Goal: Task Accomplishment & Management: Manage account settings

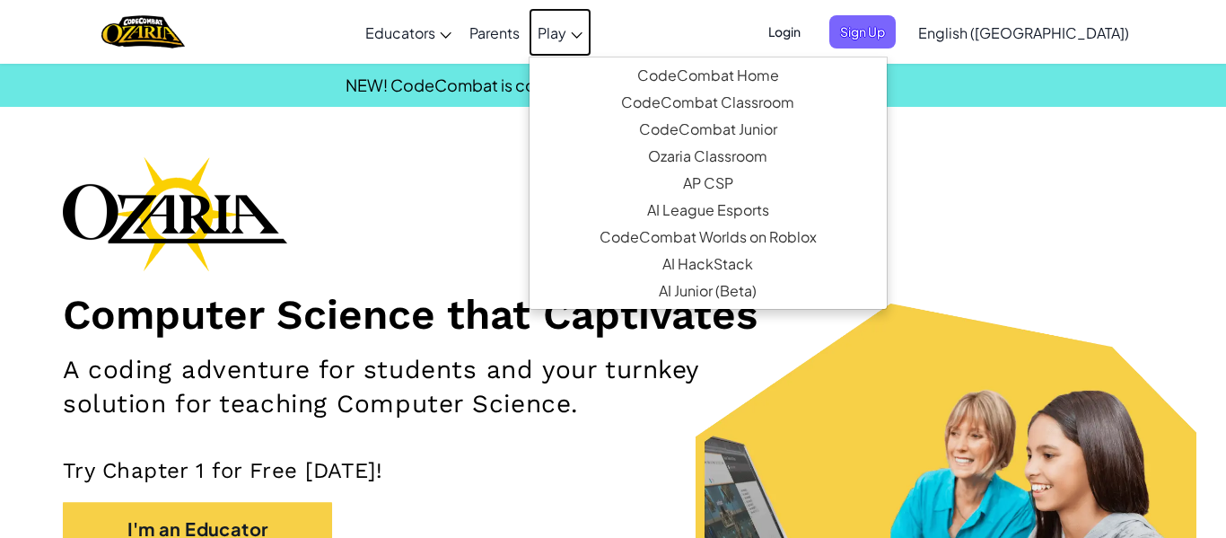
click at [592, 44] on link "Play" at bounding box center [560, 32] width 63 height 48
click at [497, 218] on div "Computer Science that Captivates A coding adventure for students and your turnk…" at bounding box center [613, 400] width 1101 height 489
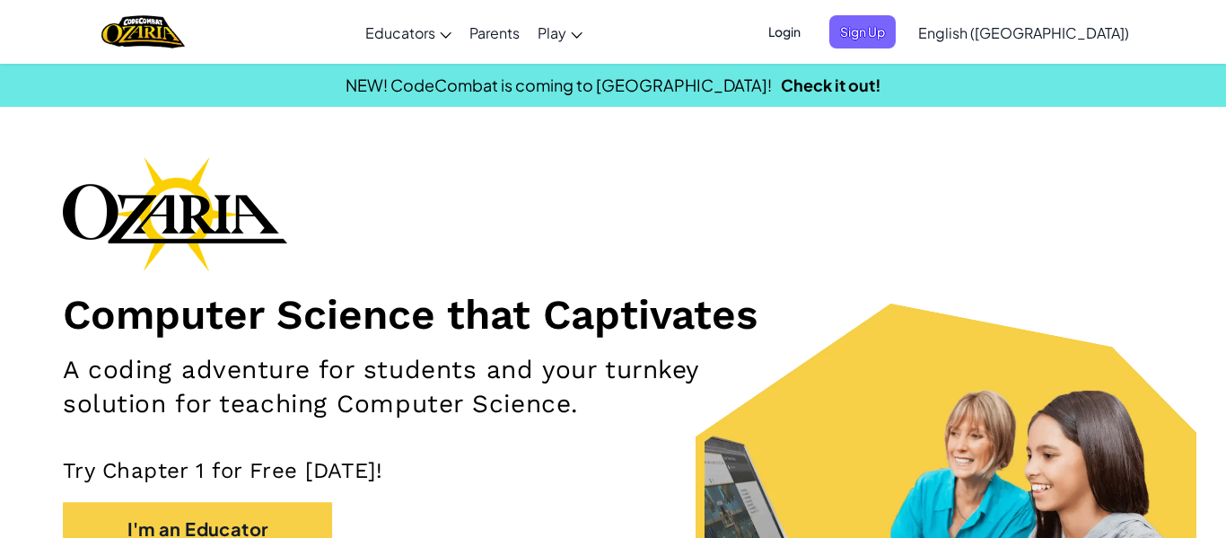
click at [812, 22] on span "Login" at bounding box center [785, 31] width 54 height 33
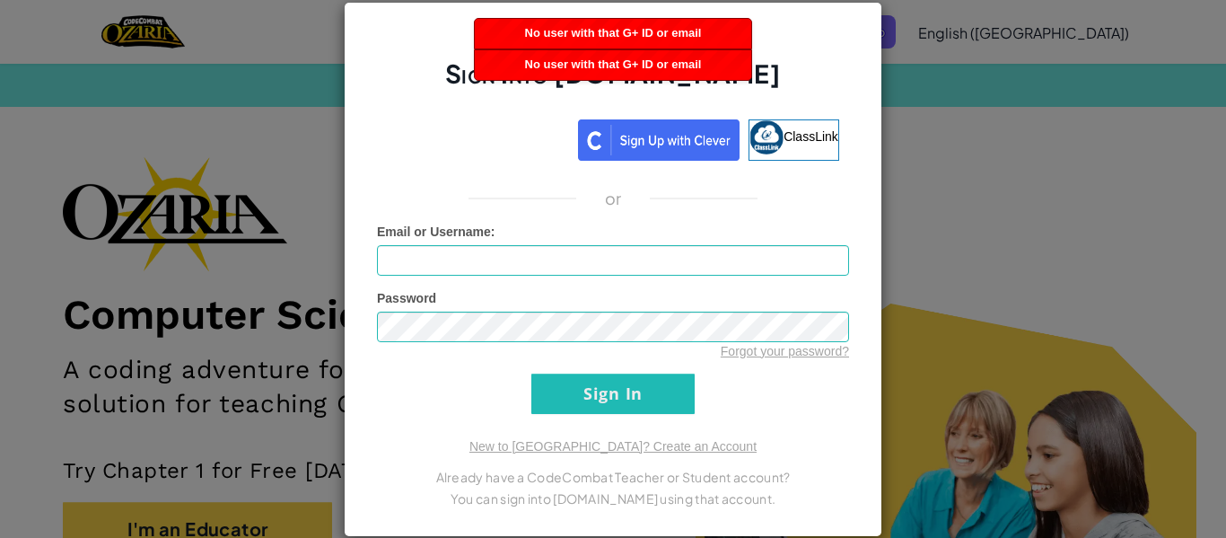
click at [514, 34] on div "No user with that G+ ID or email" at bounding box center [613, 34] width 277 height 30
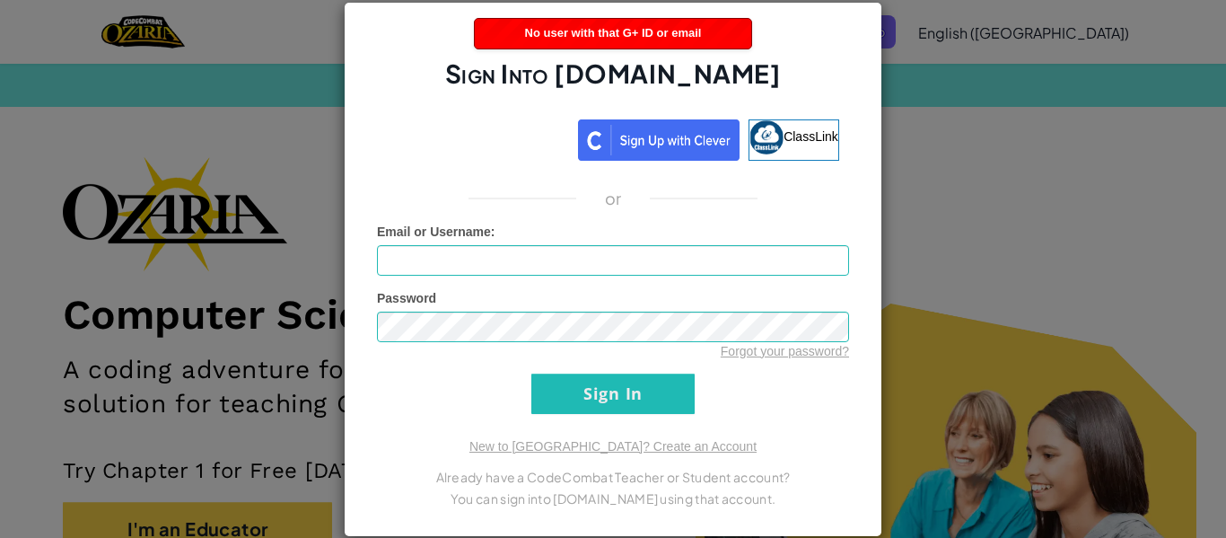
click at [514, 34] on div "No user with that G+ ID or email" at bounding box center [613, 34] width 277 height 30
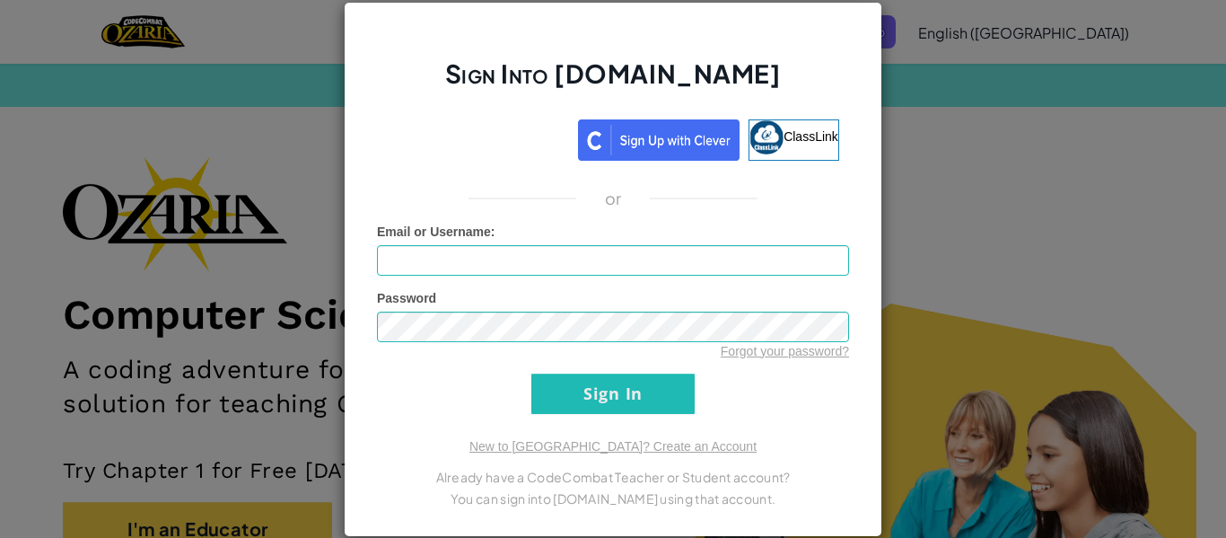
click at [294, 229] on div "Sign Into [DOMAIN_NAME] ClassLink or Unknown Error Email or Username : Password…" at bounding box center [613, 269] width 1226 height 538
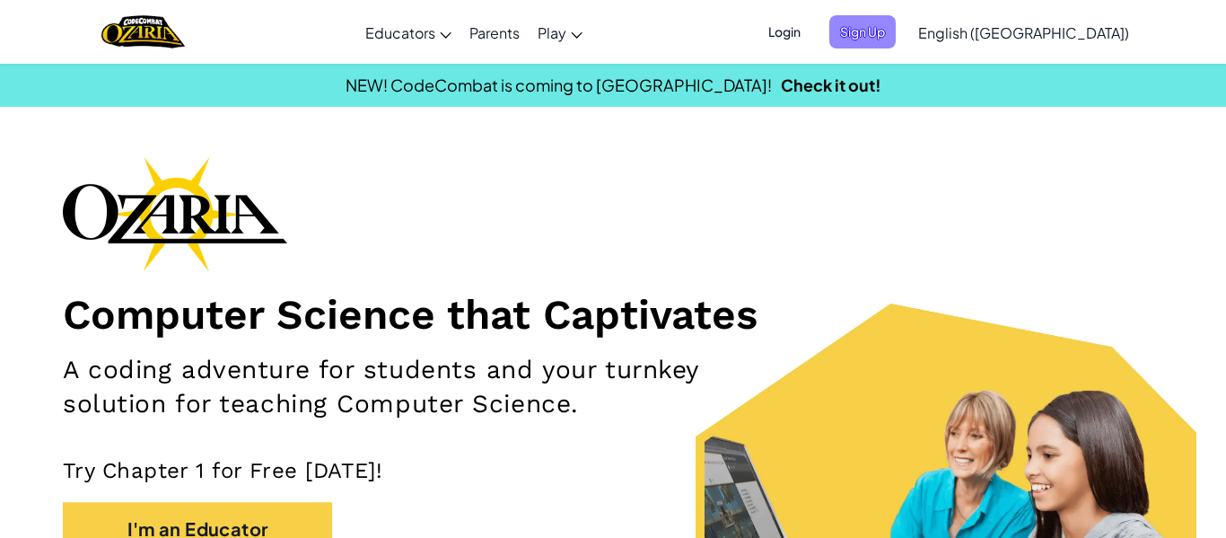
click at [896, 38] on span "Sign Up" at bounding box center [863, 31] width 66 height 33
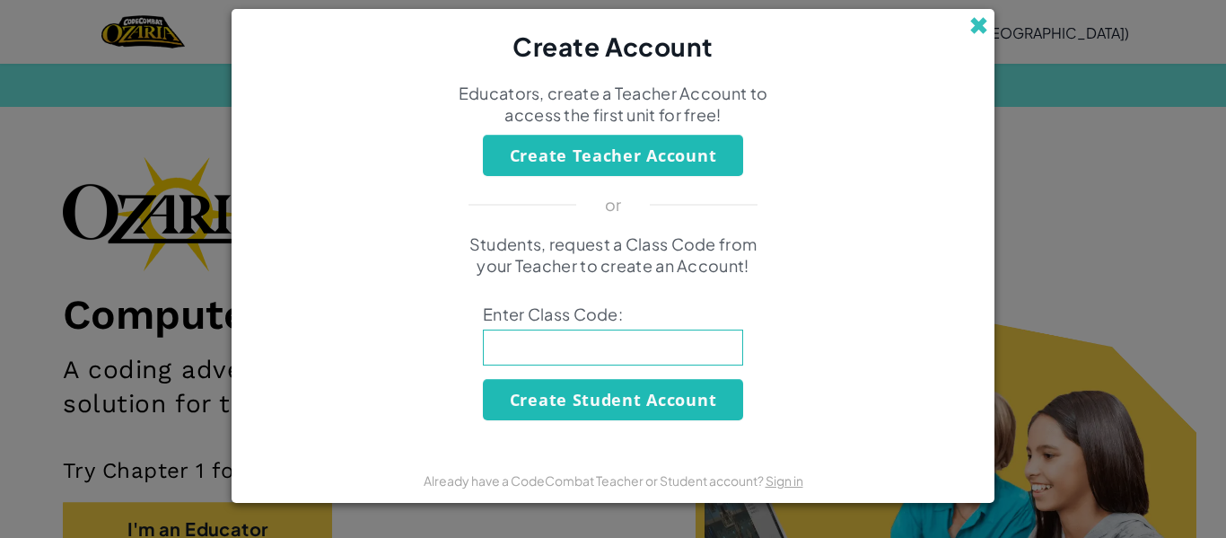
click at [976, 20] on span at bounding box center [979, 25] width 19 height 19
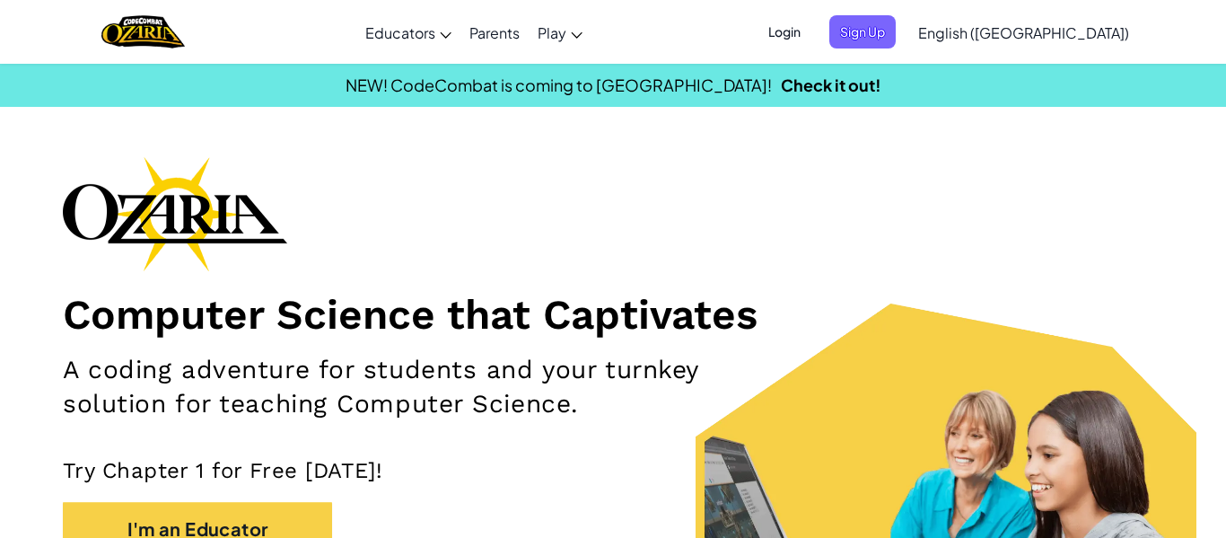
click at [812, 31] on span "Login" at bounding box center [785, 31] width 54 height 33
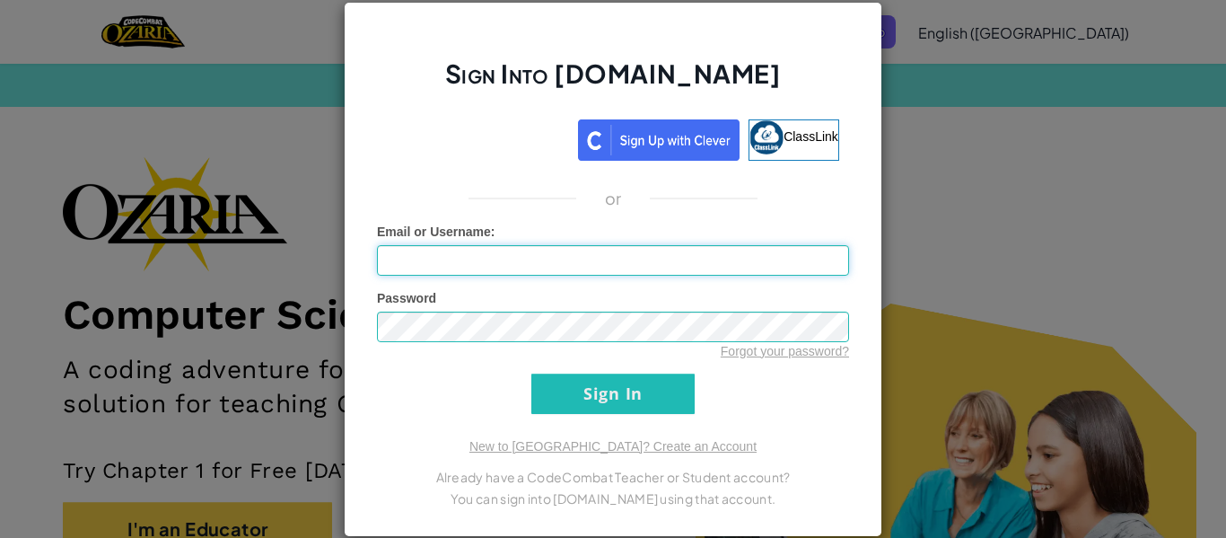
click at [645, 259] on input "Email or Username :" at bounding box center [613, 260] width 472 height 31
type input "b"
type input "ethanpalermo4"
click at [619, 400] on input "Sign In" at bounding box center [613, 394] width 163 height 40
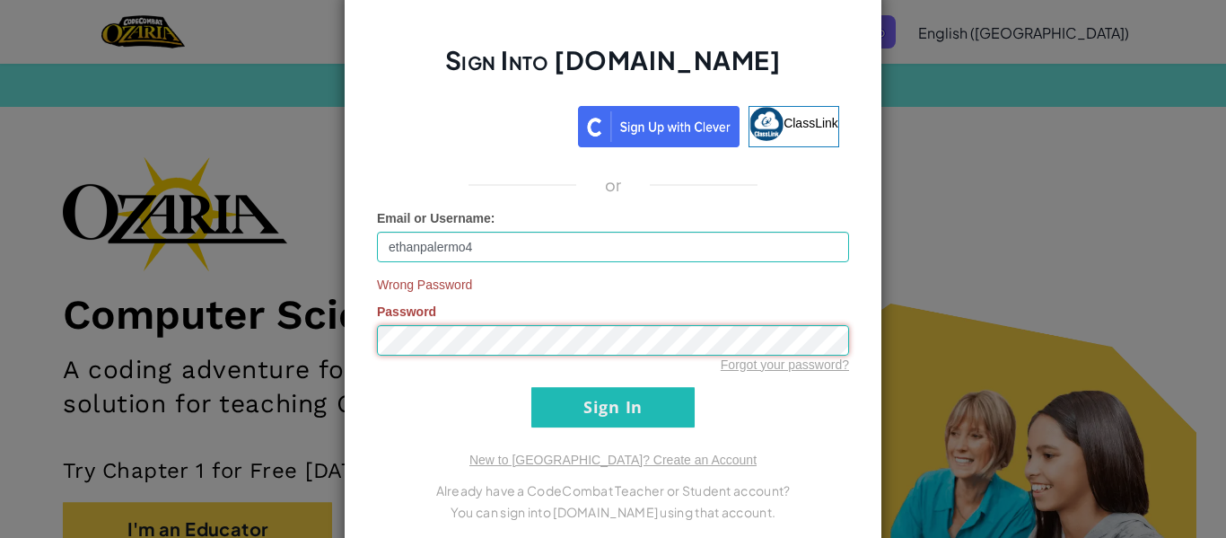
click at [532, 387] on input "Sign In" at bounding box center [613, 407] width 163 height 40
